Goal: Information Seeking & Learning: Learn about a topic

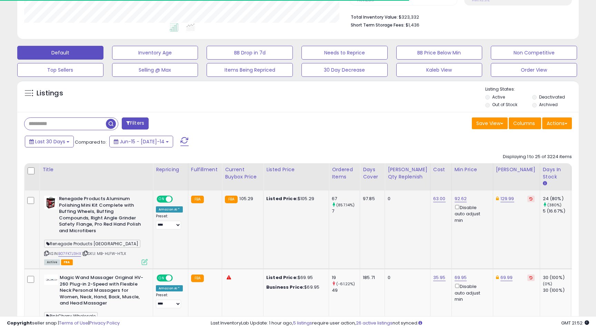
scroll to position [180, 0]
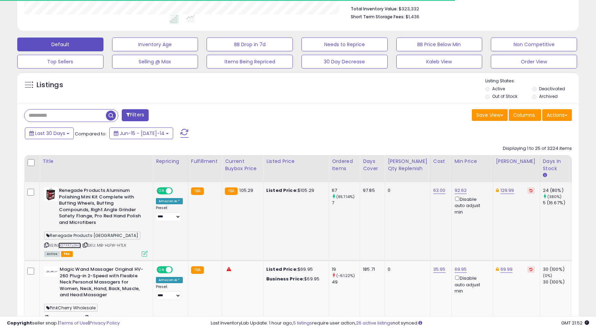
click at [75, 245] on link "B07FK7J3HX" at bounding box center [69, 246] width 23 height 6
click at [145, 252] on icon at bounding box center [145, 254] width 6 height 6
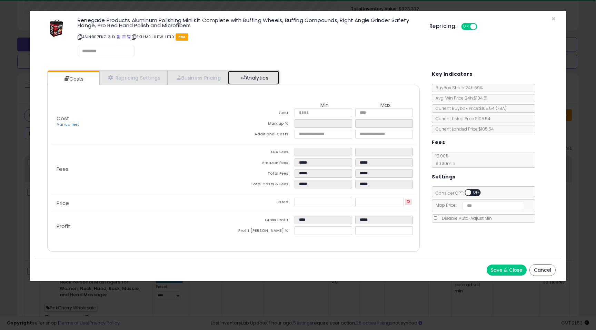
click at [268, 80] on link "Analytics" at bounding box center [253, 78] width 51 height 14
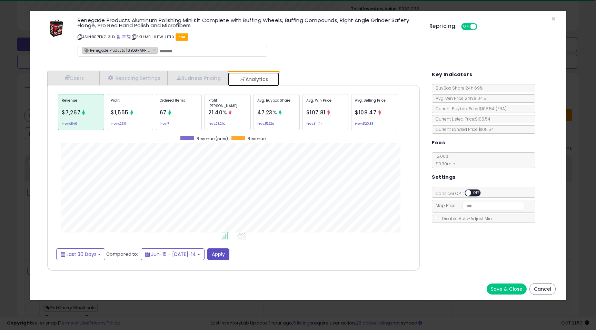
scroll to position [212, 386]
click at [253, 112] on div "Ordered Items 67 Prev: 7" at bounding box center [276, 112] width 46 height 36
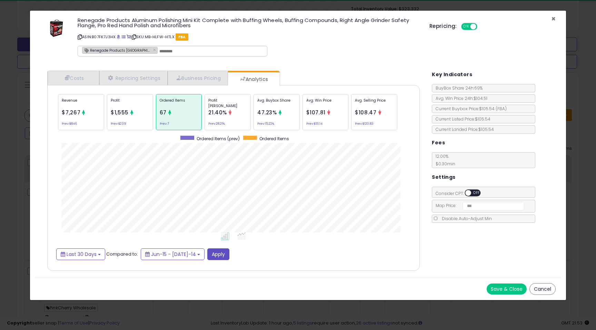
click at [551, 19] on span "×" at bounding box center [553, 19] width 4 height 10
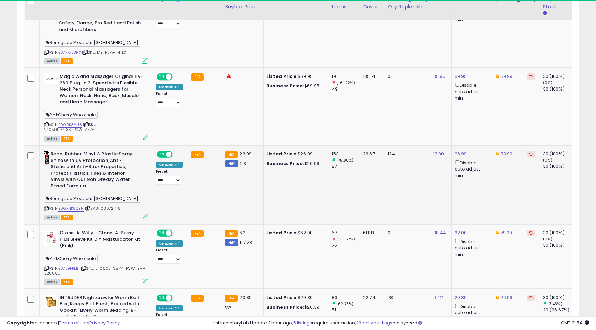
scroll to position [376, 0]
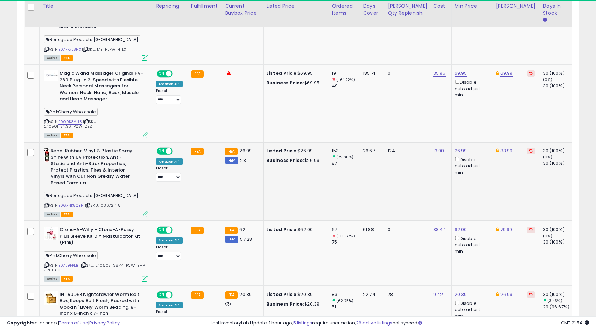
click at [145, 212] on icon at bounding box center [145, 214] width 6 height 6
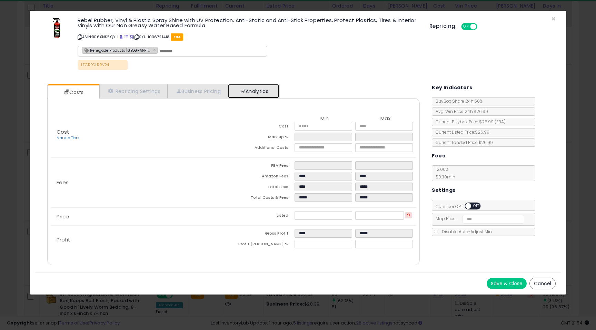
click at [256, 85] on link "Analytics" at bounding box center [253, 91] width 51 height 14
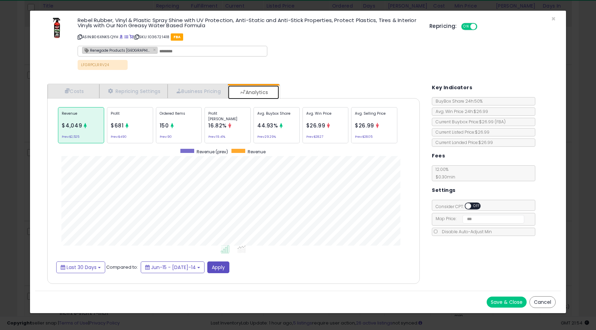
scroll to position [212, 386]
click at [554, 18] on span "×" at bounding box center [553, 19] width 4 height 10
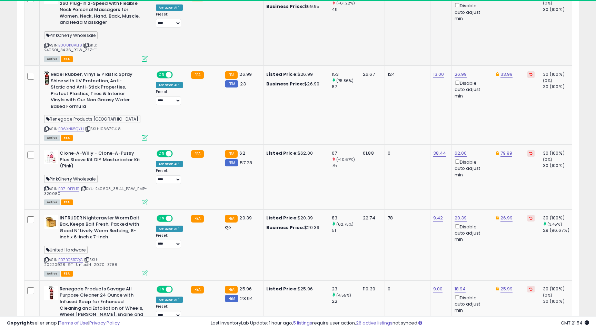
scroll to position [465, 0]
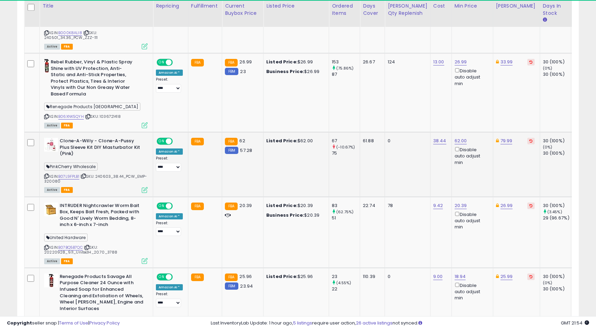
click at [145, 190] on icon at bounding box center [145, 190] width 6 height 6
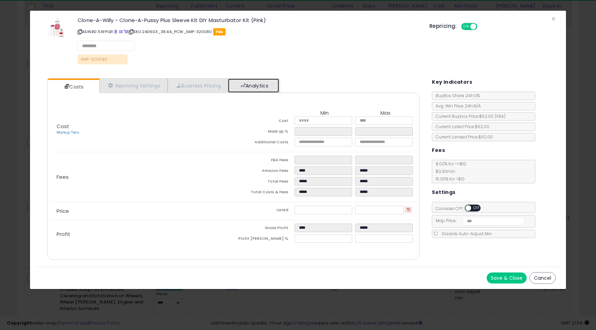
click at [244, 89] on link "Analytics" at bounding box center [253, 86] width 51 height 14
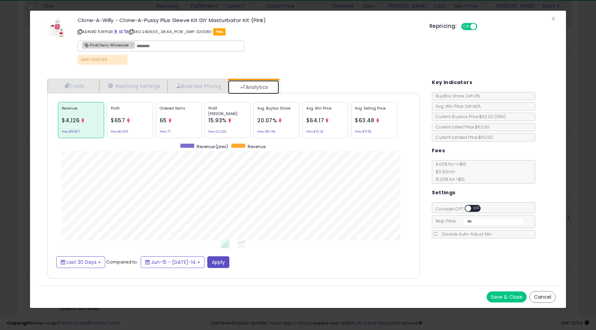
scroll to position [212, 386]
click at [553, 19] on span "×" at bounding box center [553, 19] width 4 height 10
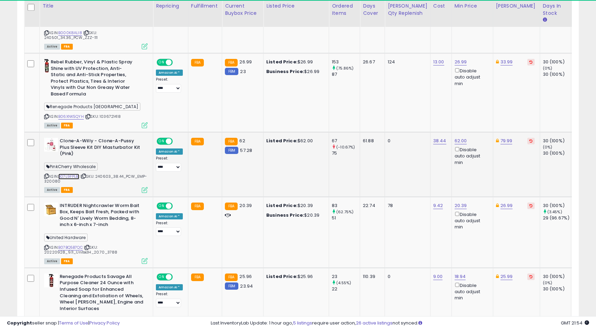
click at [74, 177] on link "B07L9FPLB1" at bounding box center [68, 177] width 21 height 6
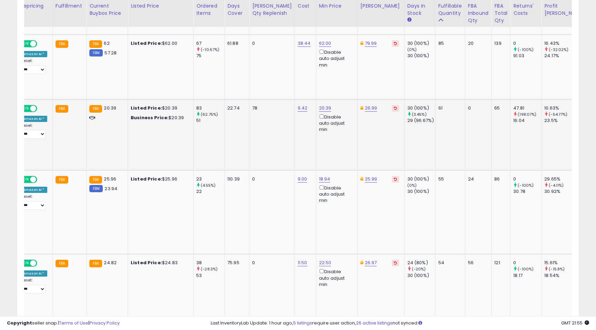
scroll to position [0, 0]
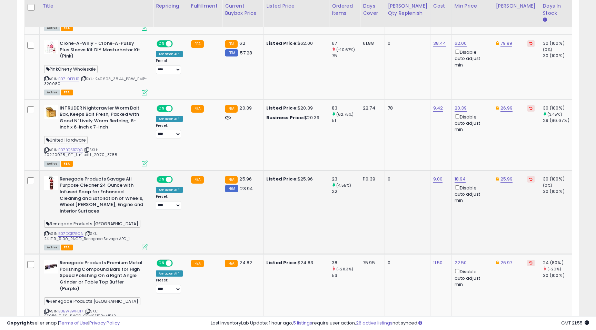
click at [141, 248] on div "Active FBA" at bounding box center [95, 247] width 103 height 5
click at [144, 248] on icon at bounding box center [145, 247] width 6 height 6
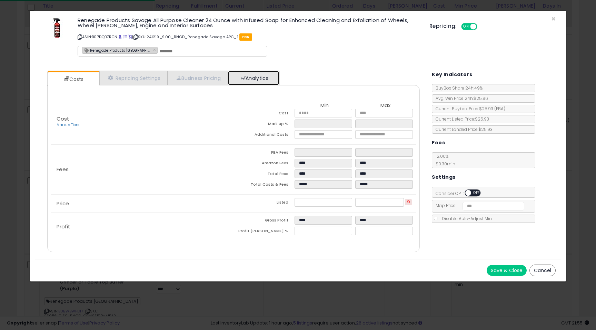
click at [259, 75] on link "Analytics" at bounding box center [253, 78] width 51 height 14
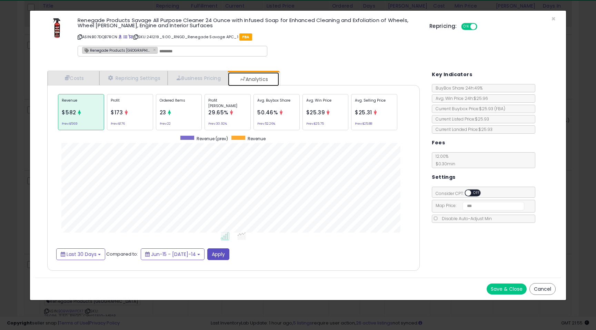
scroll to position [212, 386]
click at [552, 19] on span "×" at bounding box center [553, 19] width 4 height 10
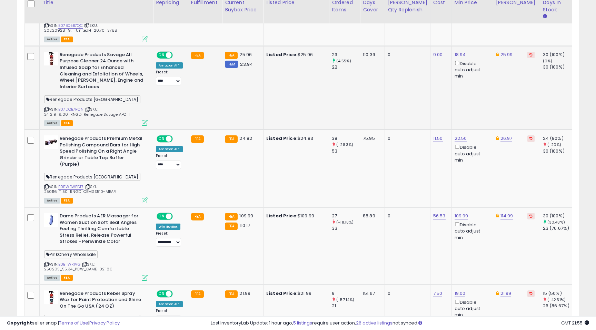
scroll to position [690, 0]
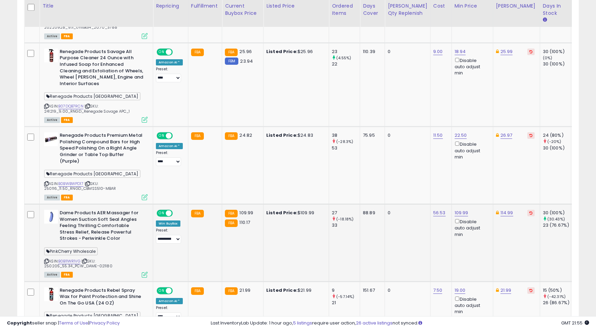
click at [147, 272] on icon at bounding box center [145, 275] width 6 height 6
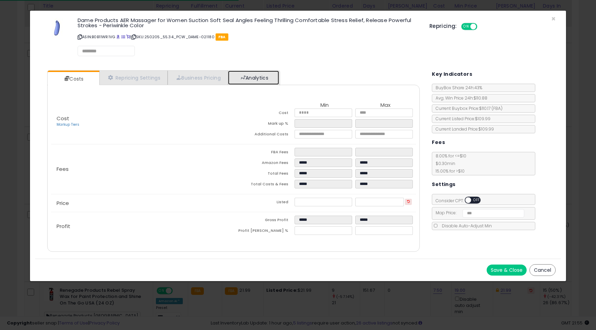
click at [268, 79] on link "Analytics" at bounding box center [253, 78] width 51 height 14
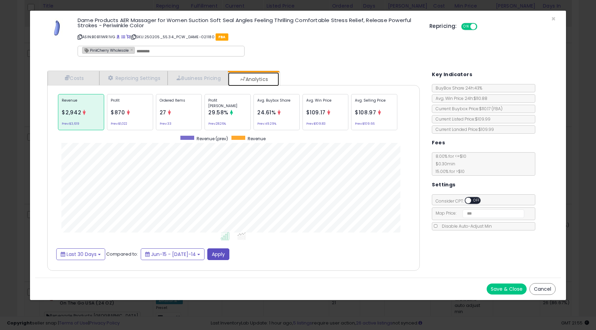
scroll to position [212, 386]
click at [552, 18] on span "×" at bounding box center [553, 19] width 4 height 10
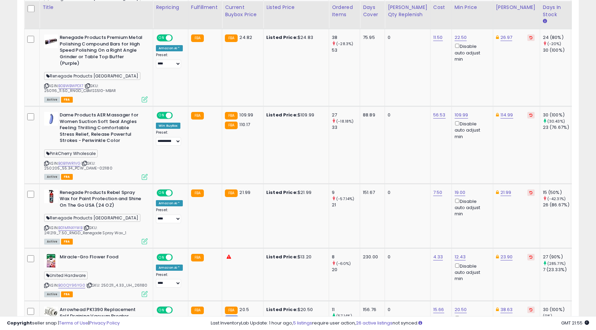
scroll to position [789, 0]
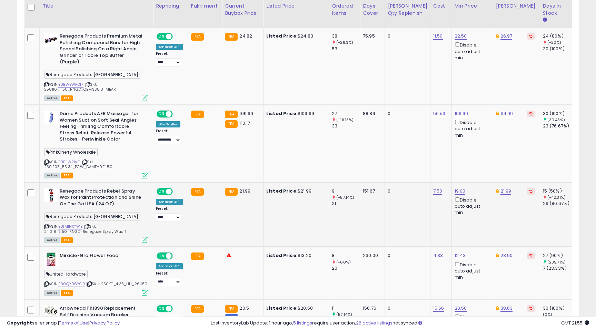
click at [140, 238] on div "Active FBA" at bounding box center [95, 240] width 103 height 5
click at [142, 237] on icon at bounding box center [145, 240] width 6 height 6
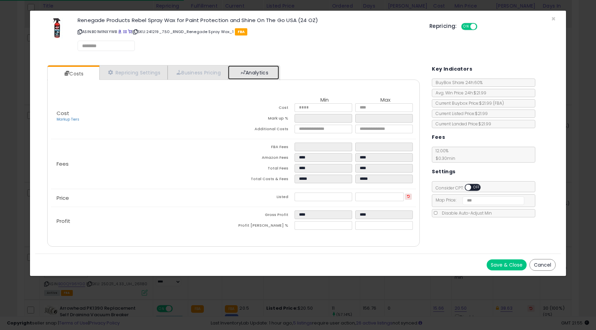
click at [257, 78] on link "Analytics" at bounding box center [253, 73] width 51 height 14
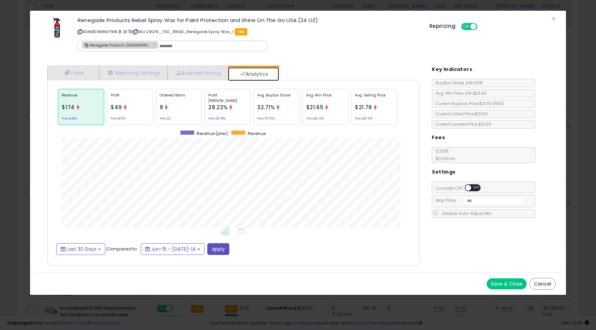
scroll to position [212, 386]
click at [554, 18] on span "×" at bounding box center [553, 19] width 4 height 10
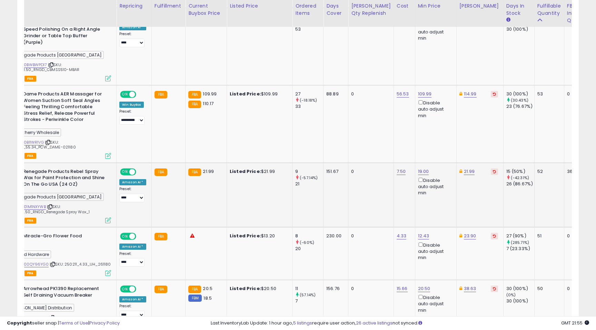
scroll to position [0, 0]
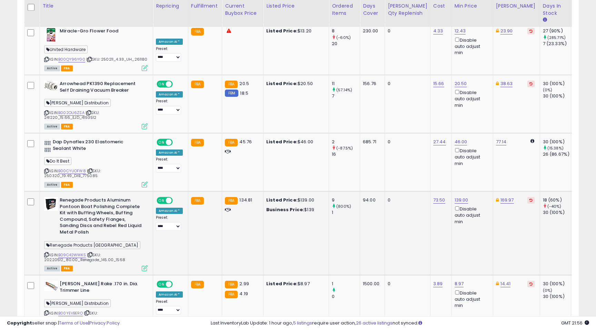
click at [146, 265] on icon at bounding box center [145, 268] width 6 height 6
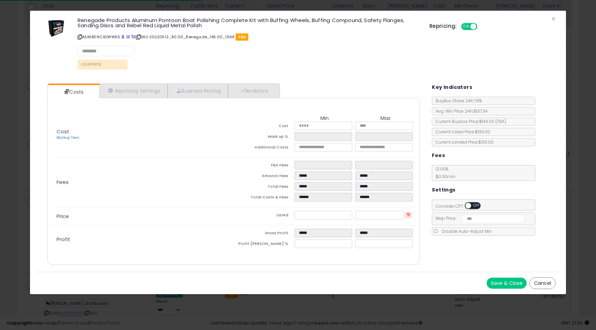
click at [253, 82] on div "Costs Repricing Settings Business Pricing Analytics Cost" at bounding box center [233, 175] width 386 height 194
click at [250, 91] on link "Analytics" at bounding box center [253, 91] width 51 height 14
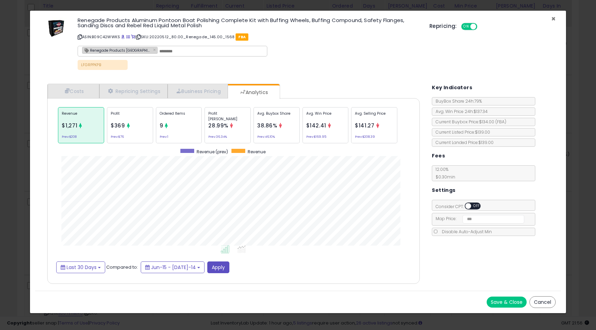
click at [555, 19] on span "×" at bounding box center [553, 19] width 4 height 10
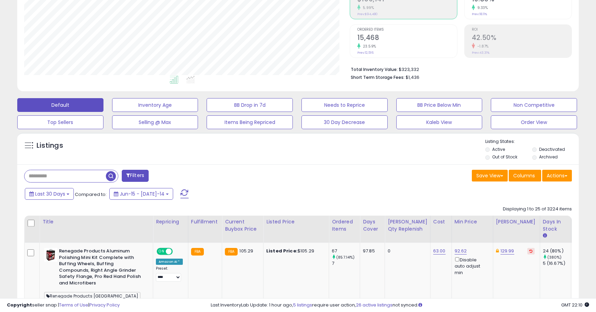
scroll to position [120, 0]
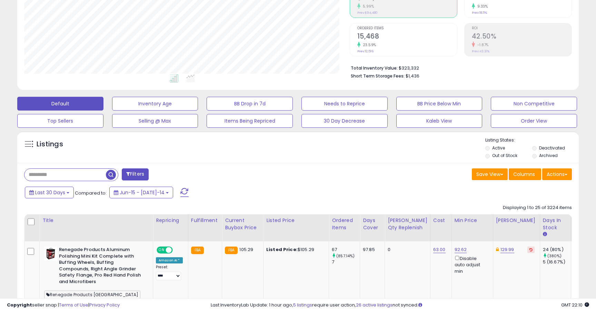
click at [81, 178] on input "text" at bounding box center [64, 175] width 81 height 12
paste input "**********"
type input "**********"
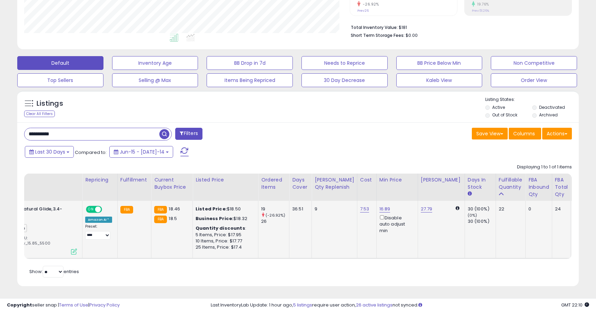
scroll to position [0, 76]
